Goal: Find specific page/section

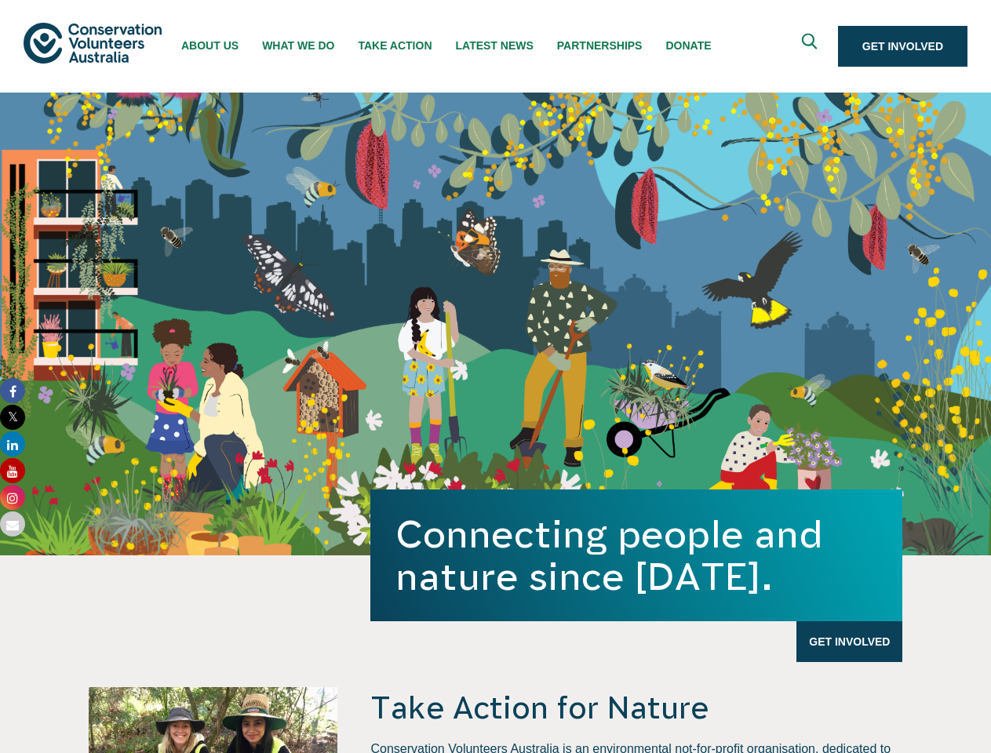
click at [495, 377] on div "Connecting people and nature since [DATE]. Get Involved" at bounding box center [495, 324] width 991 height 463
click at [811, 46] on icon "Expand search box" at bounding box center [811, 46] width 20 height 24
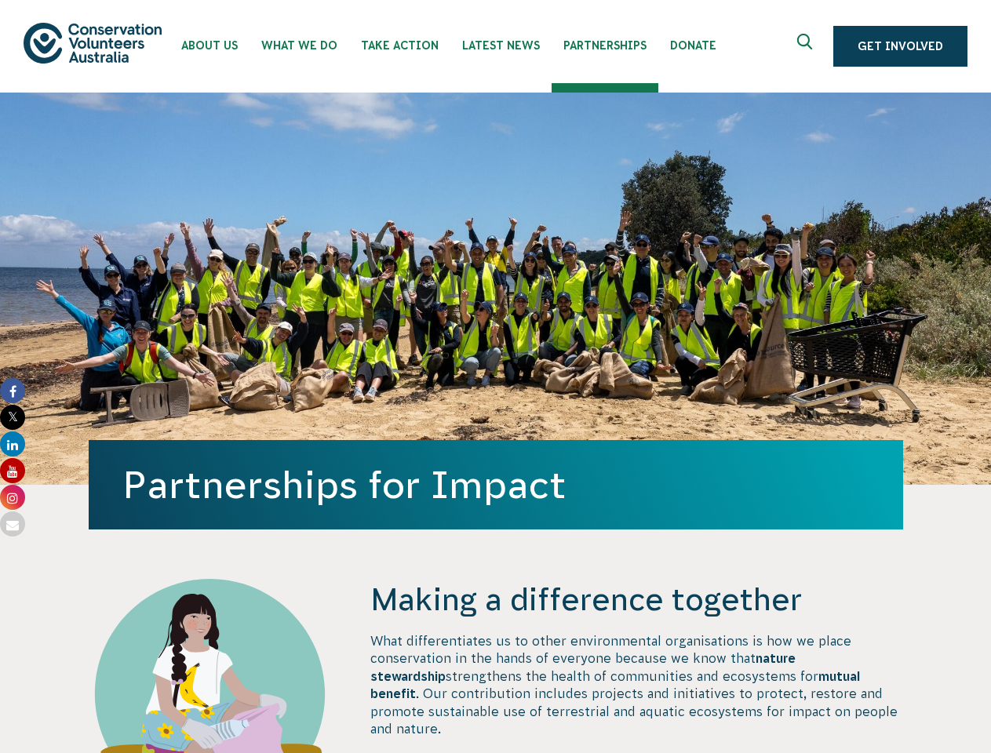
click at [495, 377] on div "Partnerships for Impact" at bounding box center [496, 289] width 814 height 392
click at [809, 46] on icon "Expand search box" at bounding box center [807, 46] width 20 height 24
